Goal: Task Accomplishment & Management: Use online tool/utility

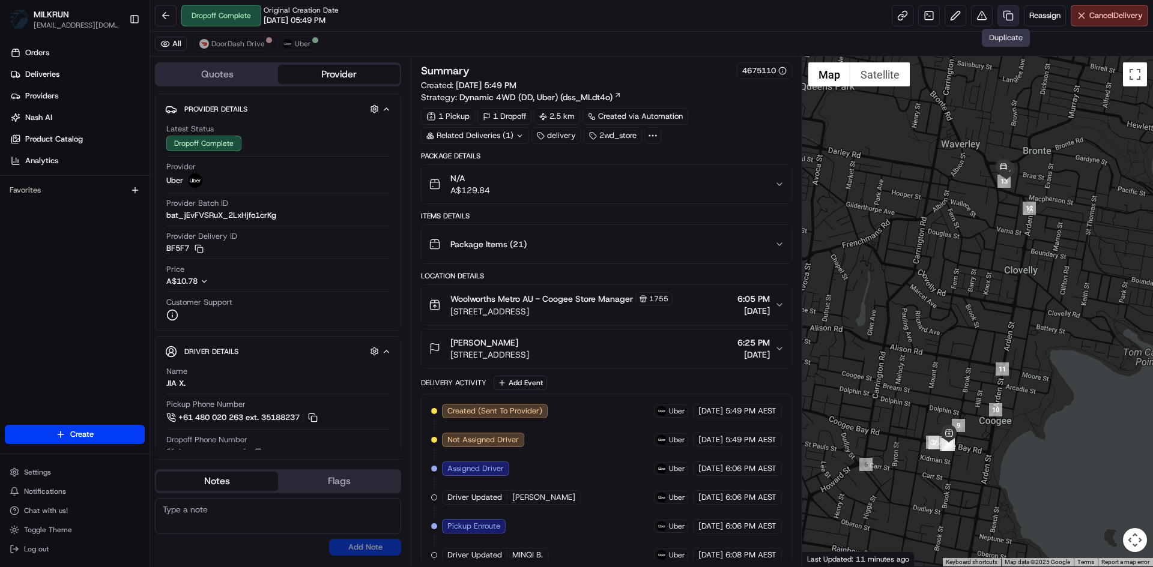
click at [1005, 13] on link at bounding box center [1008, 16] width 22 height 22
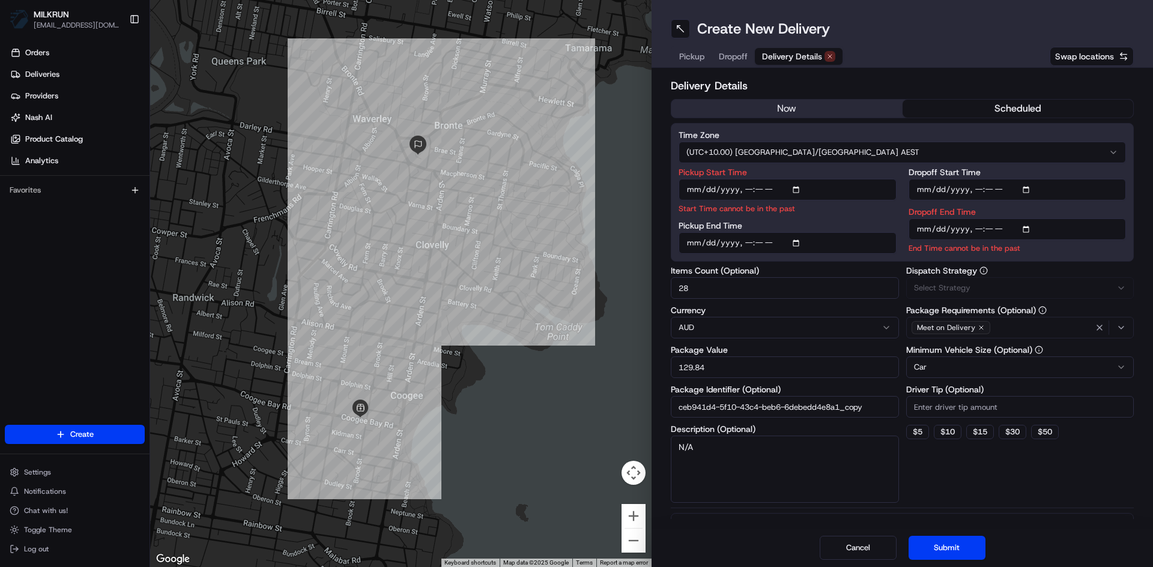
click at [818, 55] on span "Delivery Details" at bounding box center [792, 56] width 60 height 12
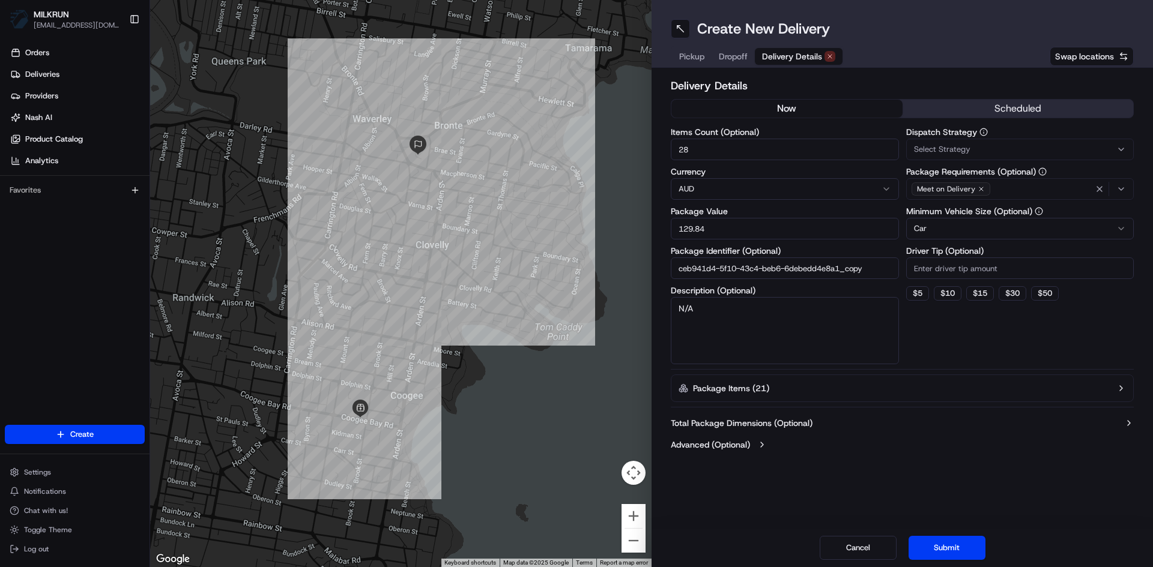
click at [785, 106] on button "now" at bounding box center [786, 109] width 231 height 18
click at [959, 547] on button "Submit" at bounding box center [946, 548] width 77 height 24
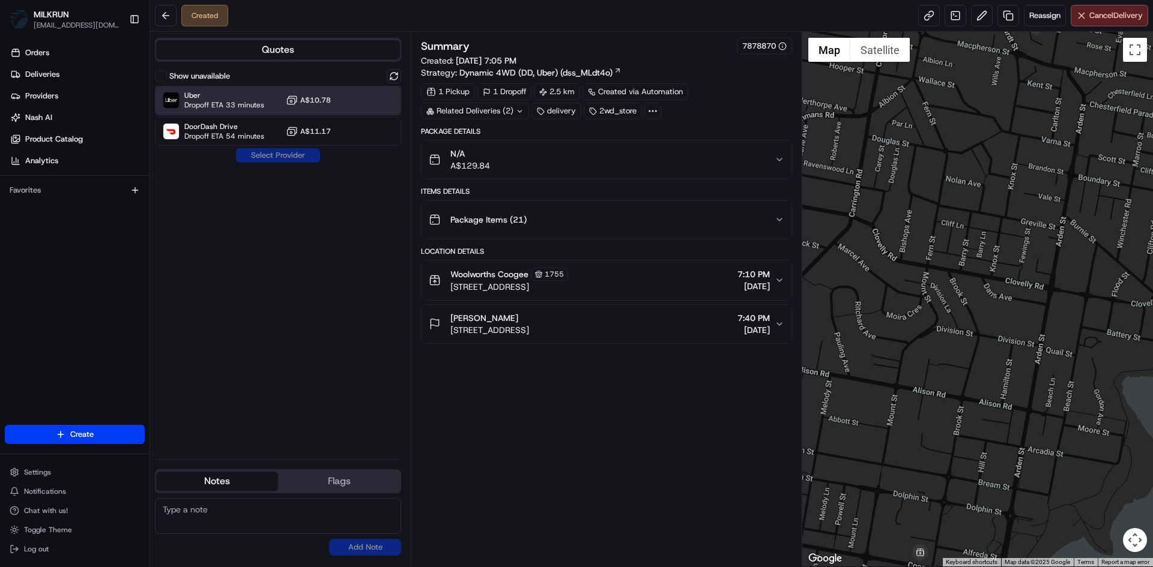
click at [226, 98] on span "Uber" at bounding box center [224, 96] width 80 height 10
click at [291, 158] on button "Assign Provider" at bounding box center [277, 155] width 85 height 14
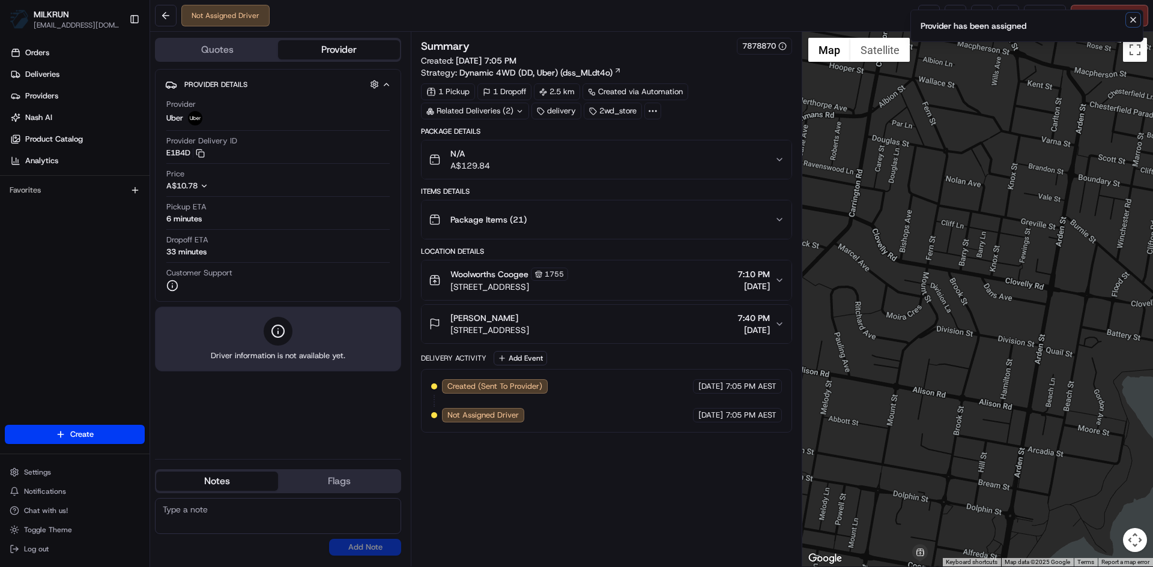
click at [1133, 15] on icon "Notifications (F8)" at bounding box center [1133, 20] width 10 height 10
click at [1004, 19] on link at bounding box center [1008, 16] width 22 height 22
click at [923, 16] on link at bounding box center [929, 16] width 22 height 22
